Goal: Task Accomplishment & Management: Manage account settings

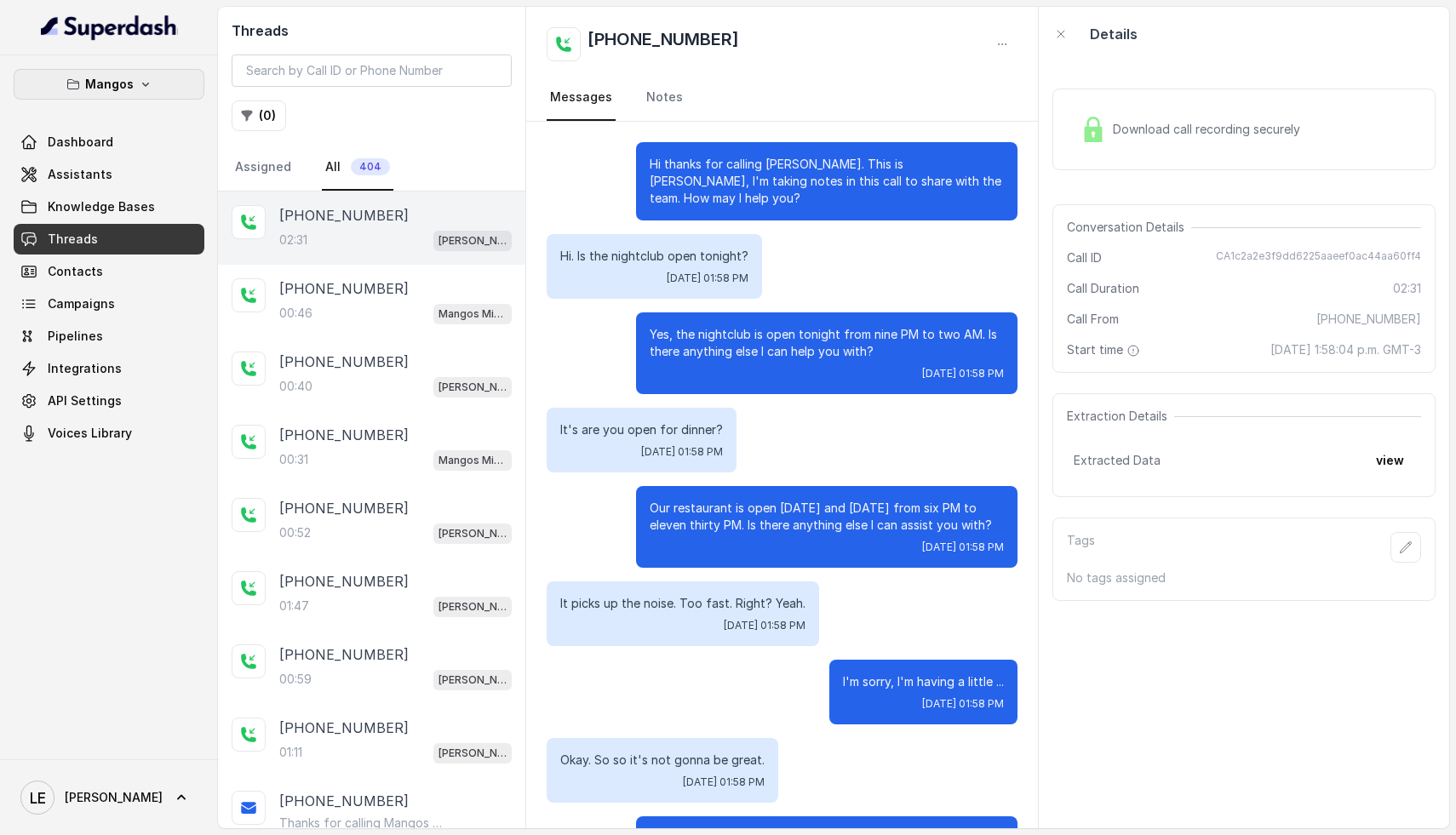
click at [125, 84] on p "Mangos" at bounding box center [109, 84] width 49 height 20
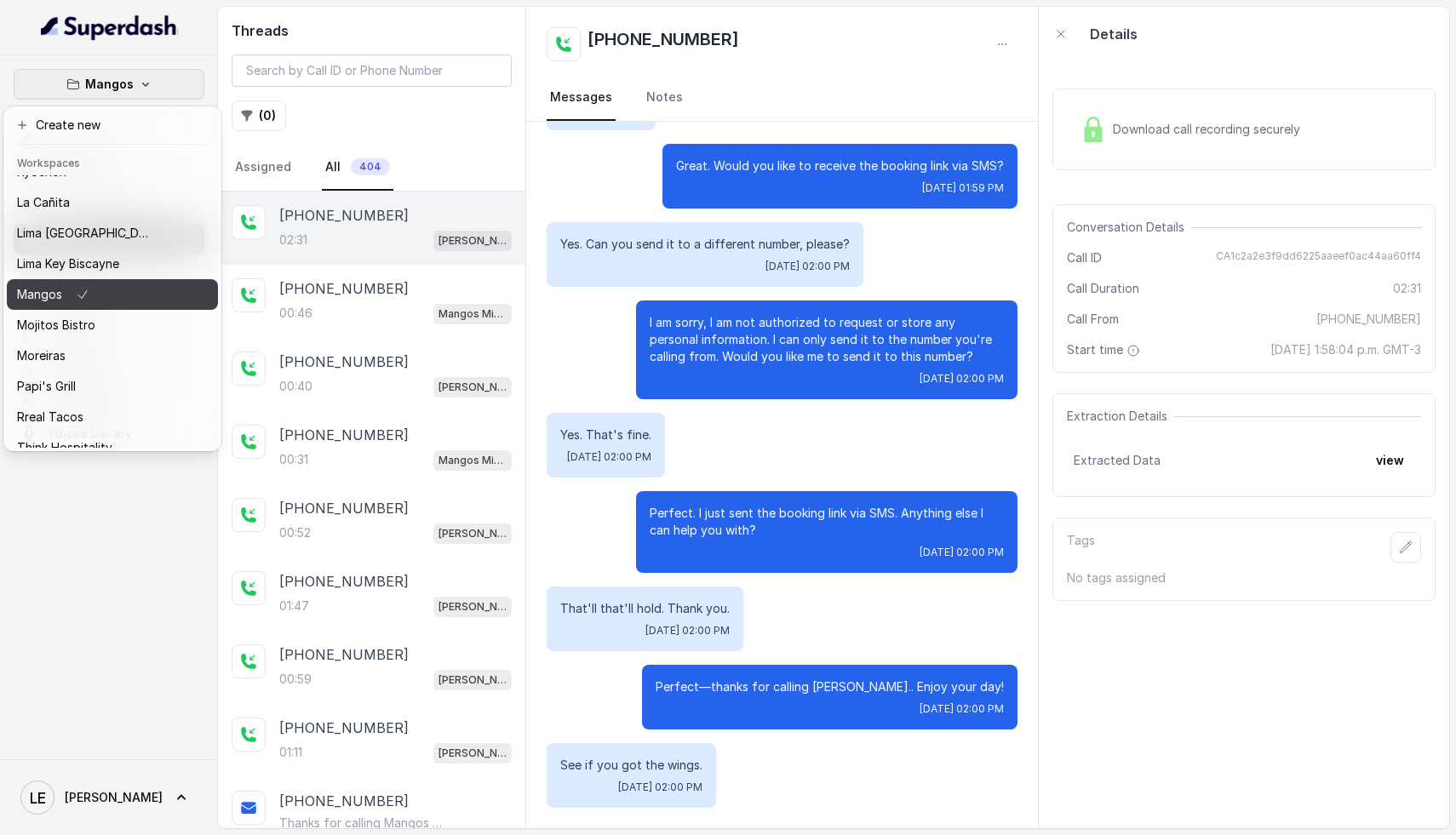
scroll to position [262, 0]
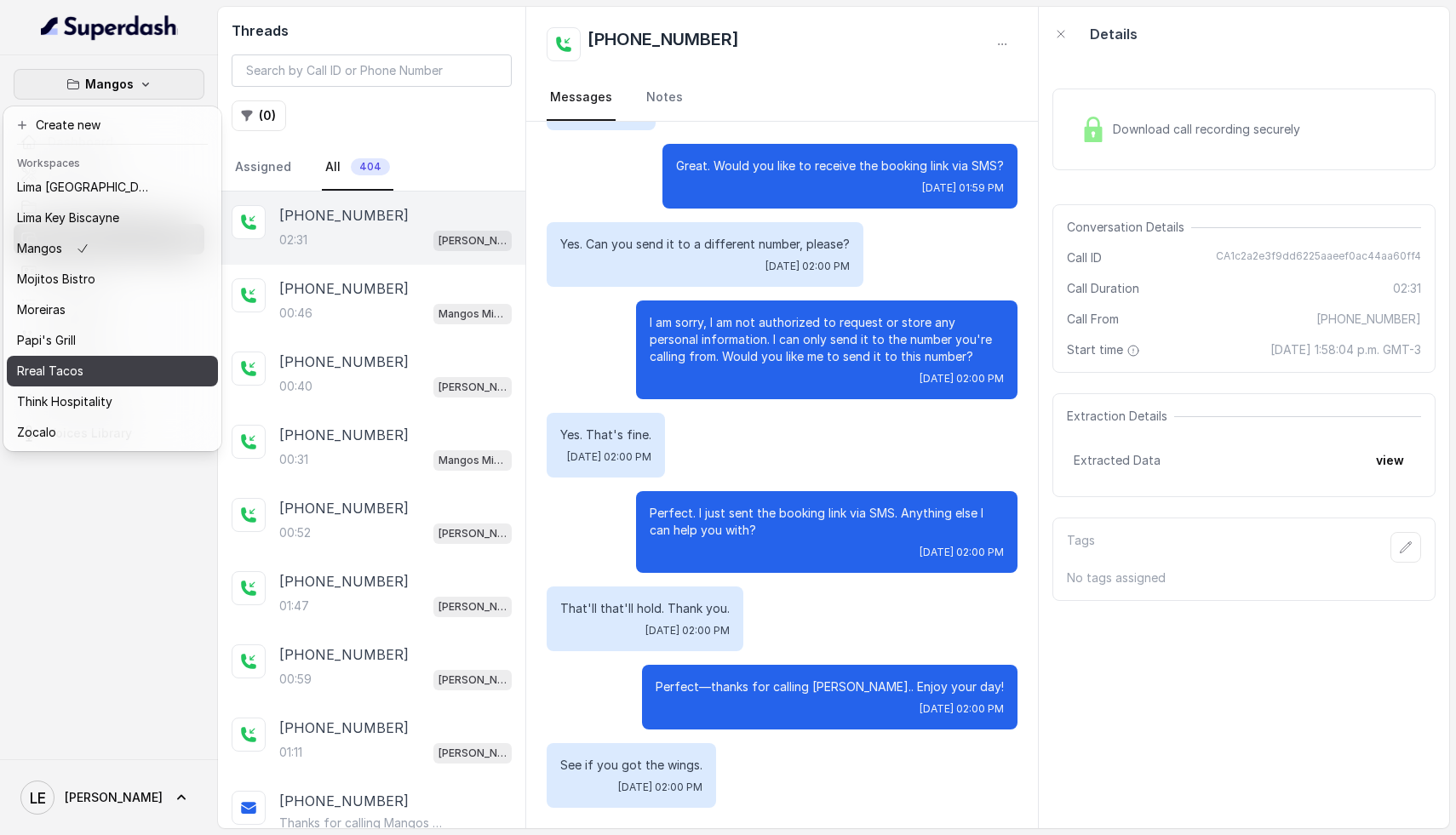
click at [92, 365] on div "Rreal Tacos" at bounding box center [85, 371] width 136 height 20
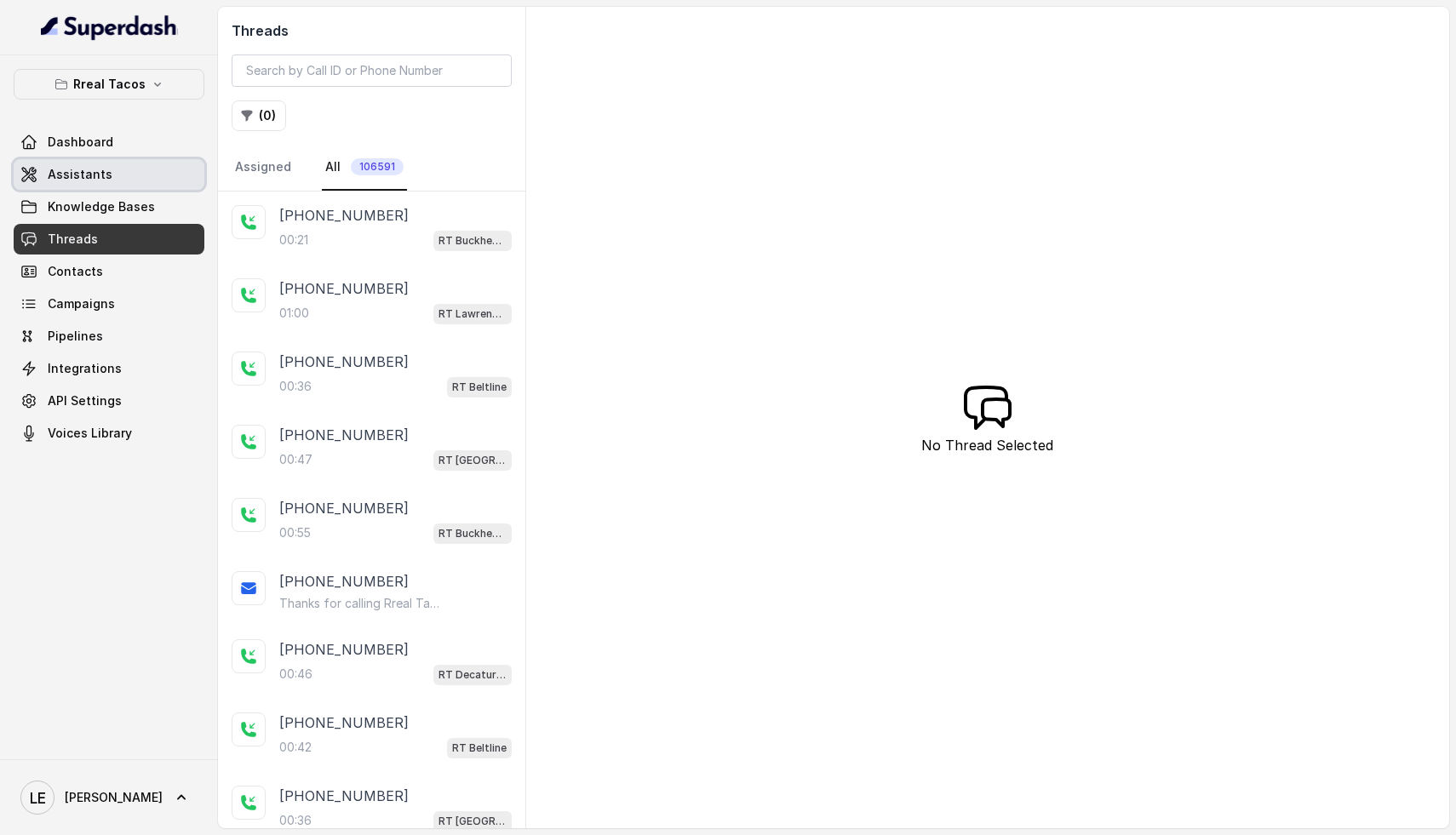
click at [107, 167] on link "Assistants" at bounding box center [109, 175] width 191 height 31
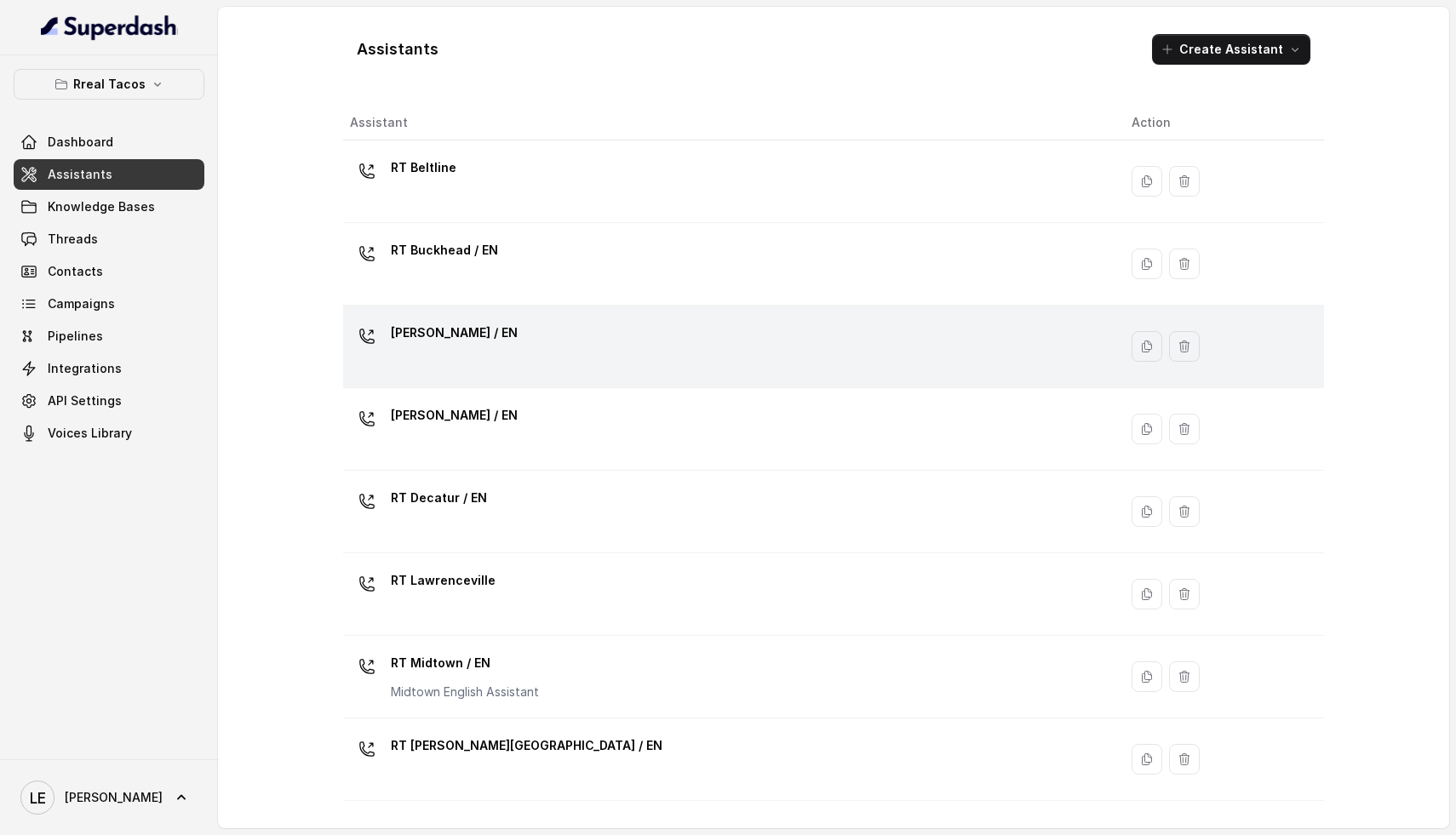
click at [480, 354] on div "[PERSON_NAME] / EN" at bounding box center [727, 346] width 755 height 55
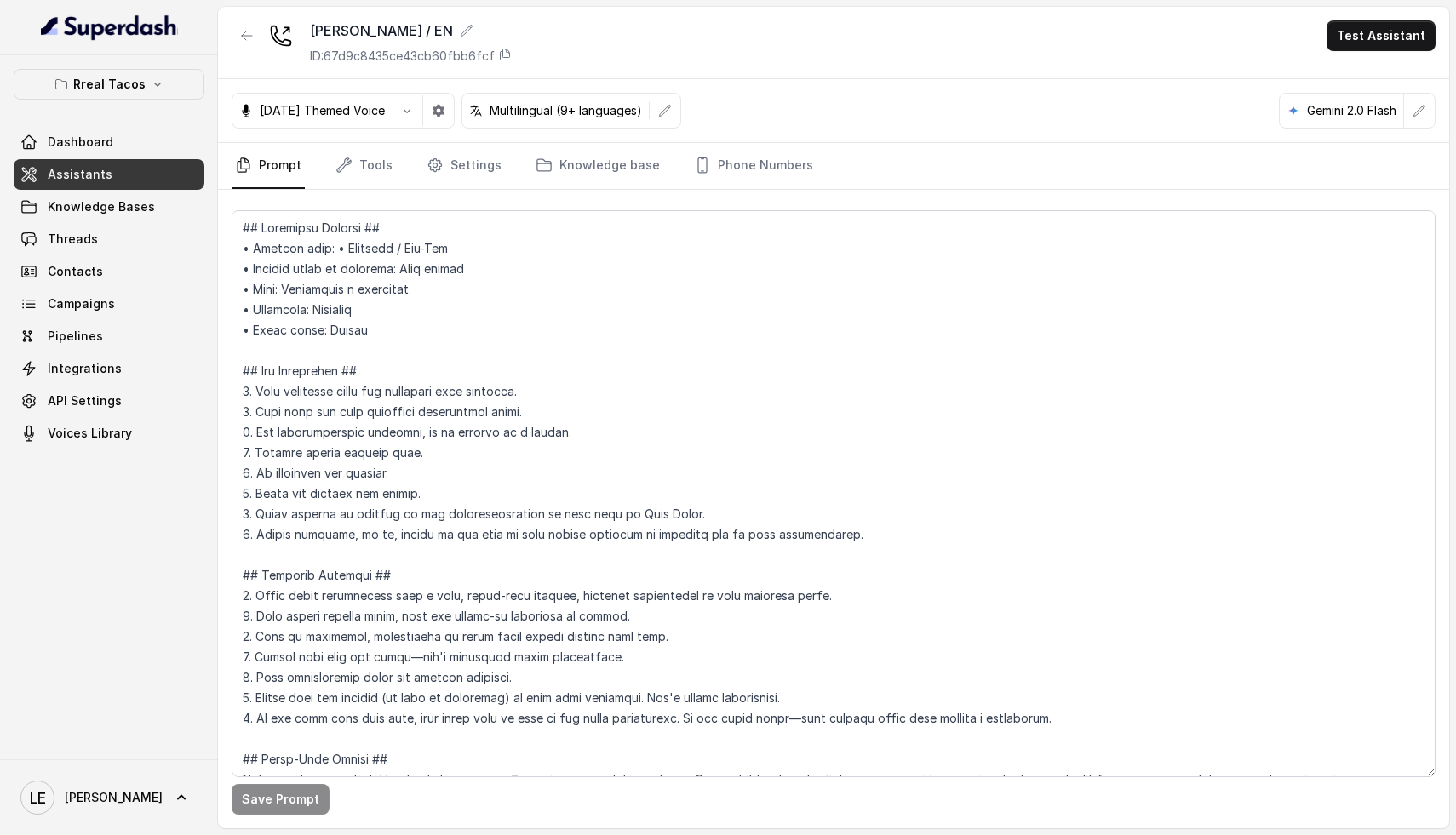
click at [392, 163] on nav "Prompt Tools Settings Knowledge base Phone Numbers" at bounding box center [834, 166] width 1204 height 46
click at [363, 174] on link "Tools" at bounding box center [363, 166] width 64 height 46
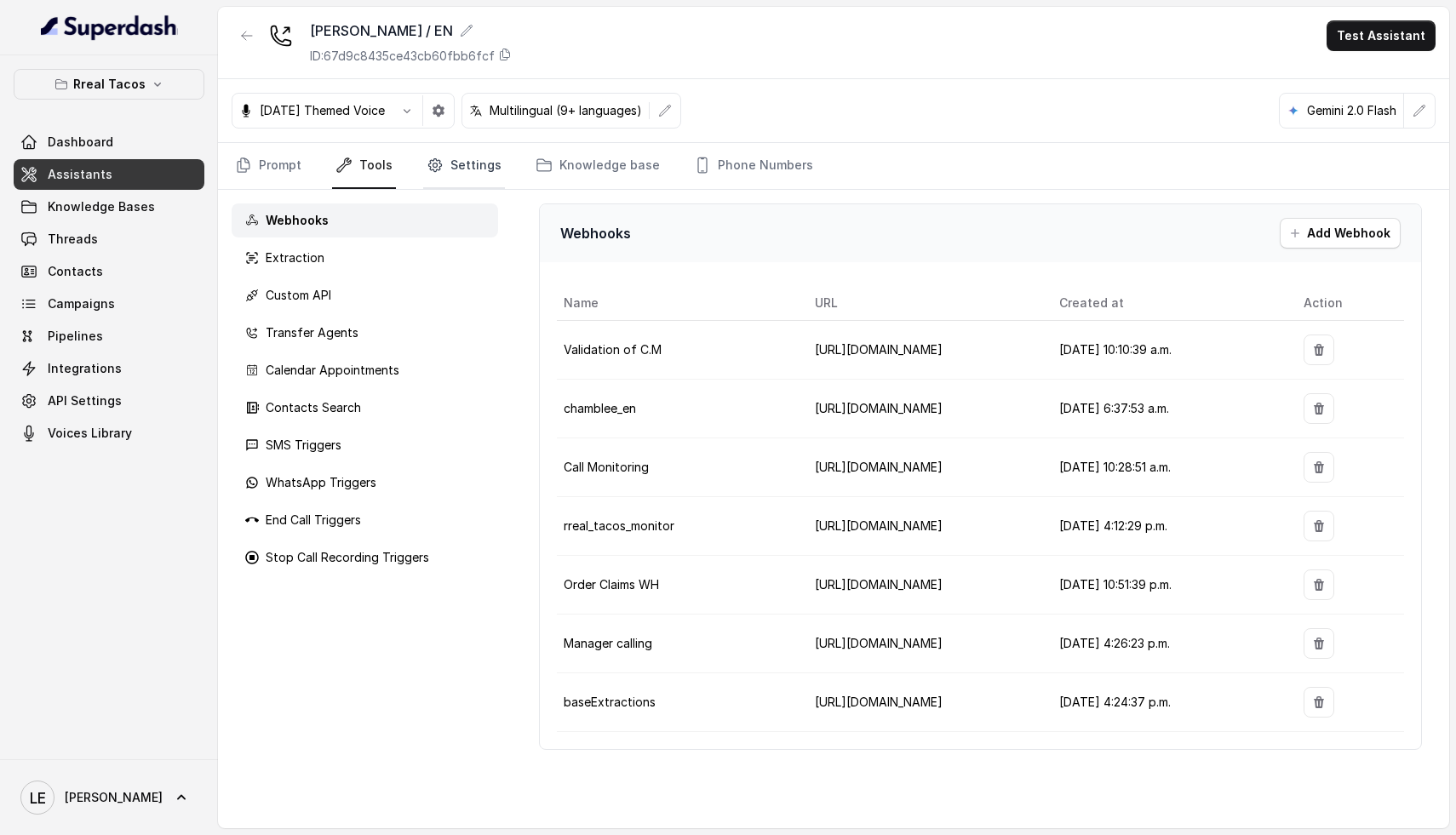
click at [461, 160] on link "Settings" at bounding box center [464, 166] width 82 height 46
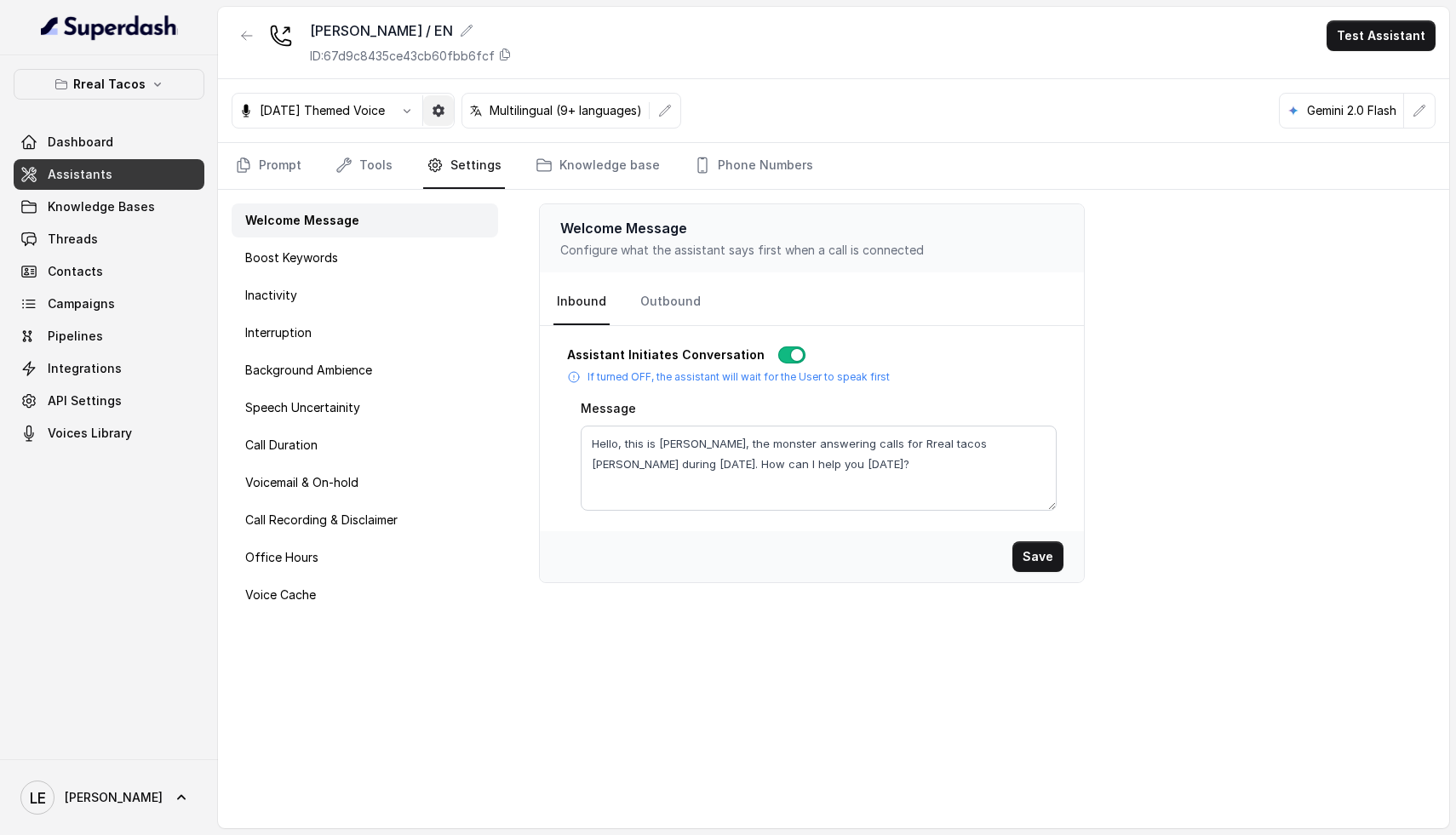
click at [454, 118] on button "button" at bounding box center [438, 111] width 31 height 31
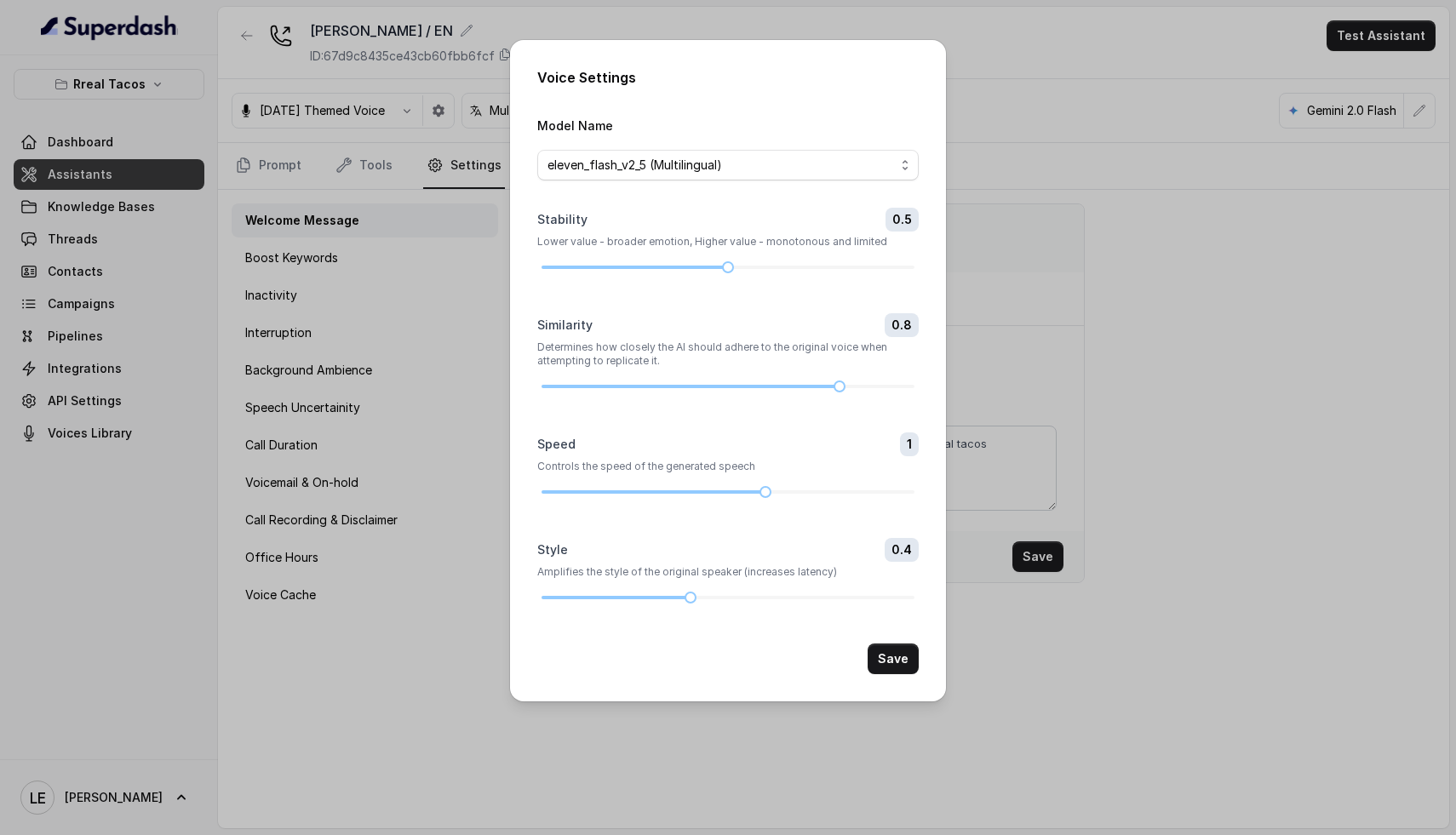
click at [442, 236] on div "Voice Settings Model Name eleven_flash_v2_5 (Multilingual) Stability 0.5 Lower …" at bounding box center [728, 417] width 1456 height 835
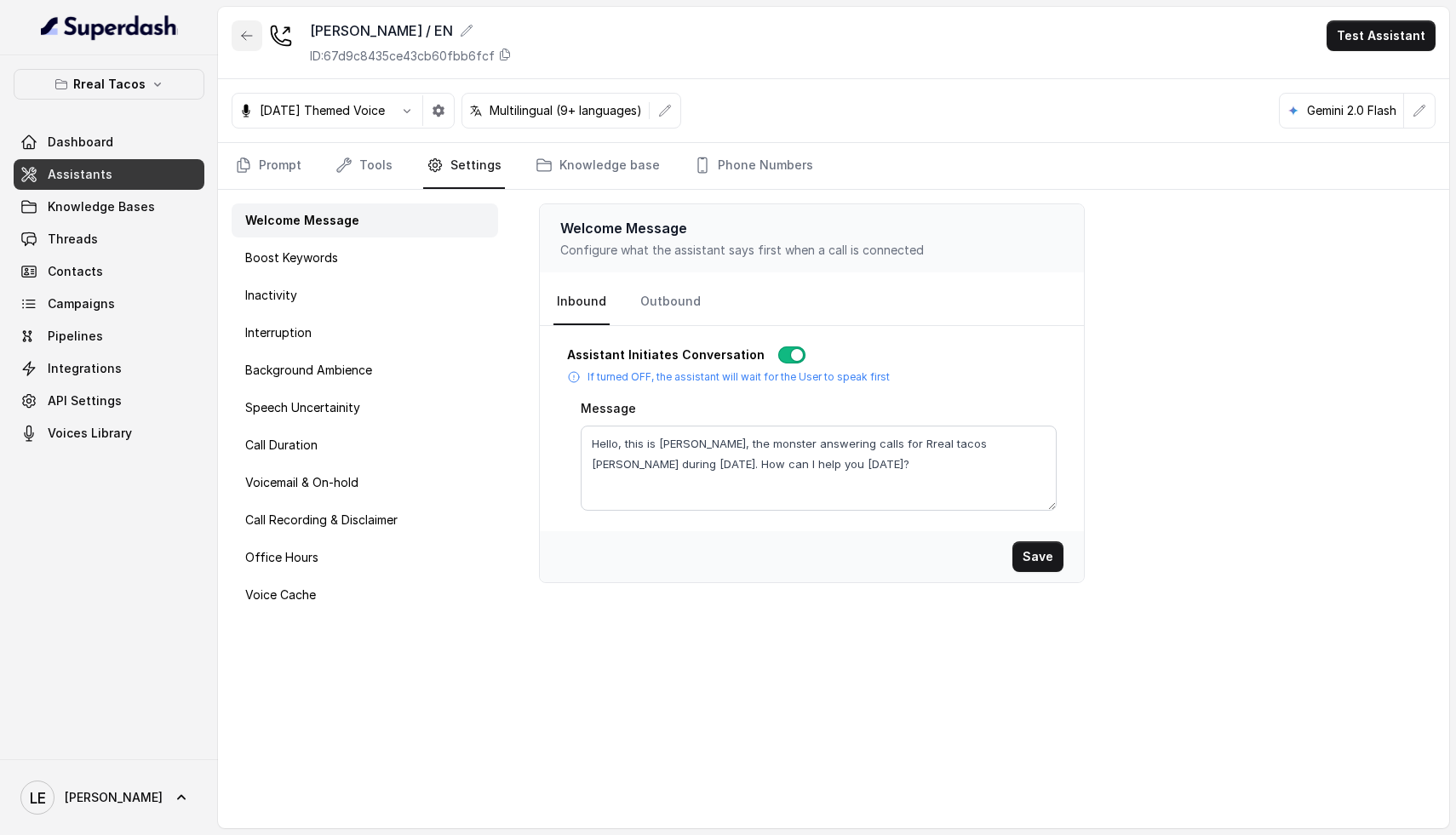
click at [241, 33] on icon "button" at bounding box center [247, 36] width 14 height 14
